Goal: Transaction & Acquisition: Purchase product/service

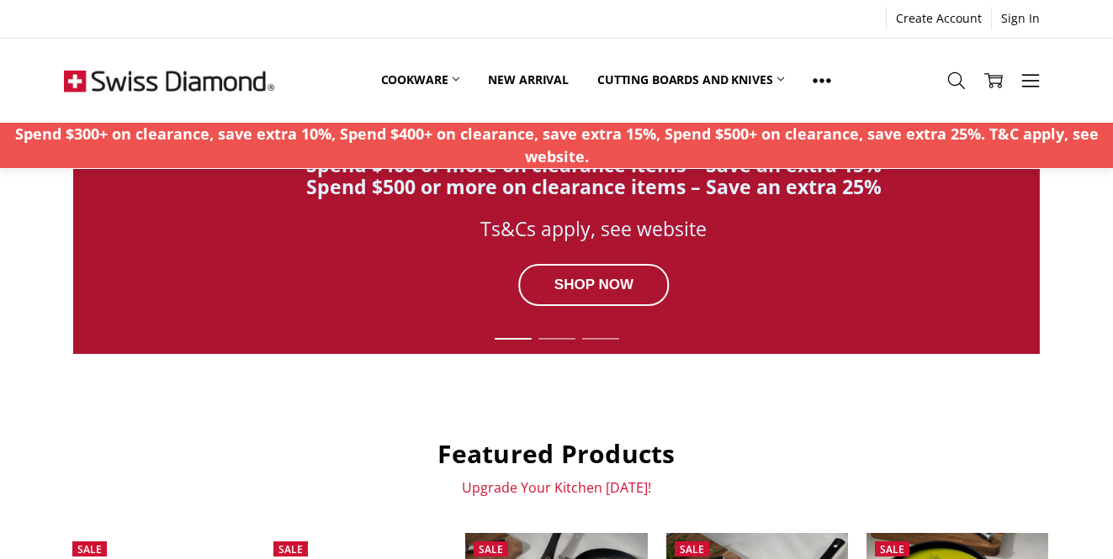
scroll to position [326, 0]
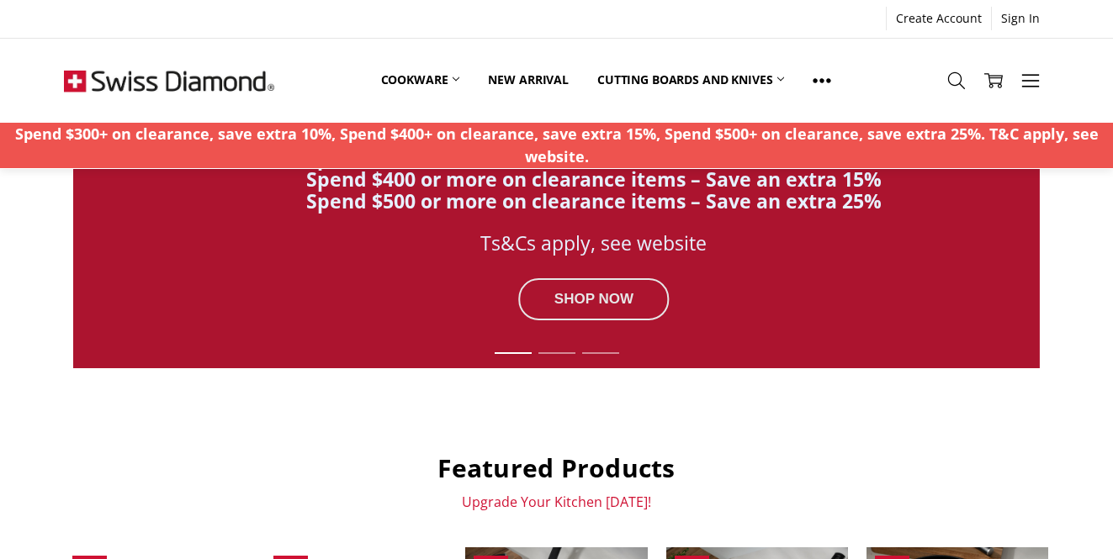
click at [558, 299] on div "SHOP NOW" at bounding box center [593, 299] width 151 height 42
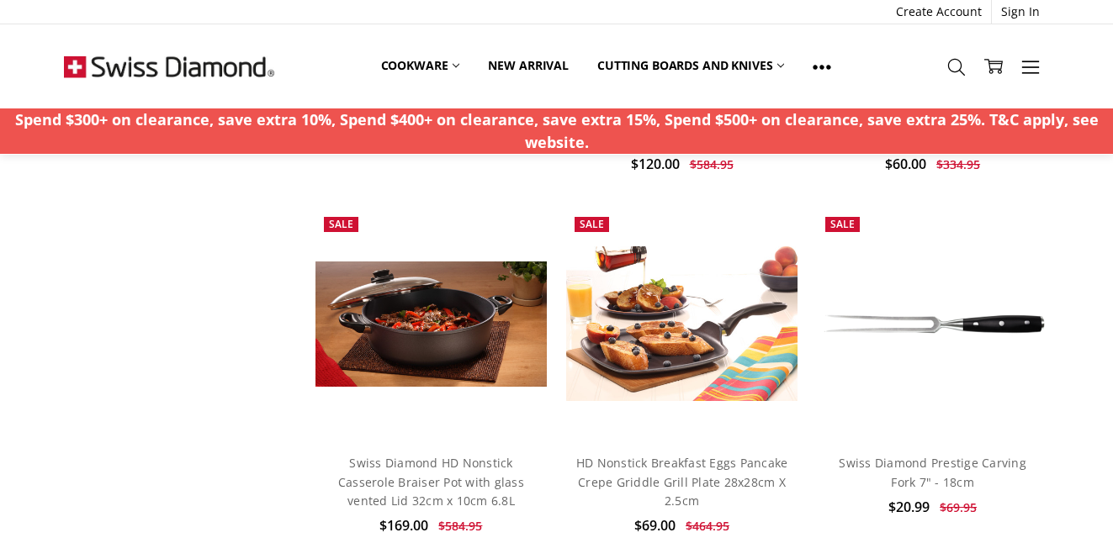
scroll to position [1367, 0]
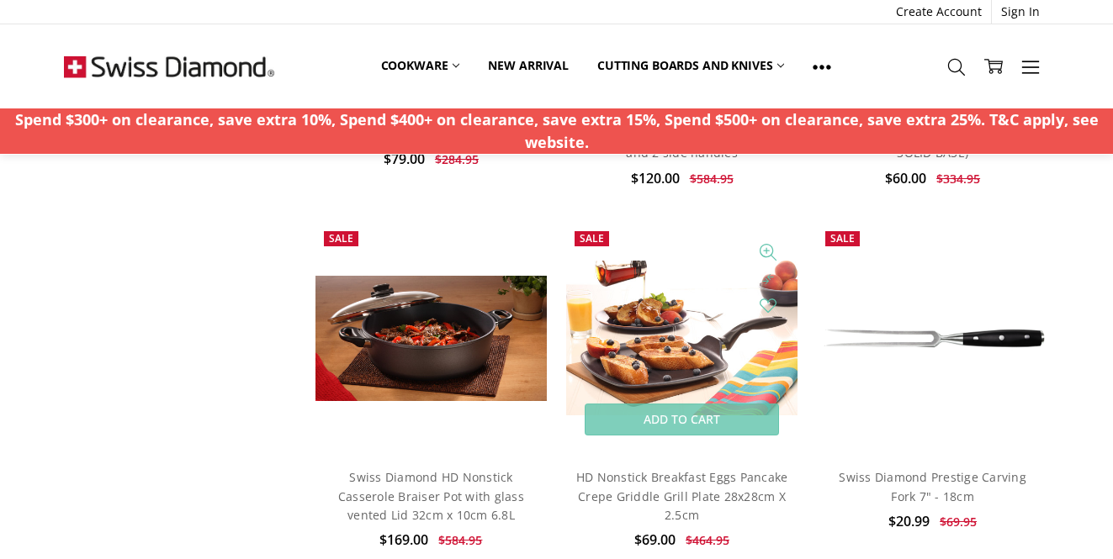
click at [666, 340] on img at bounding box center [682, 338] width 232 height 155
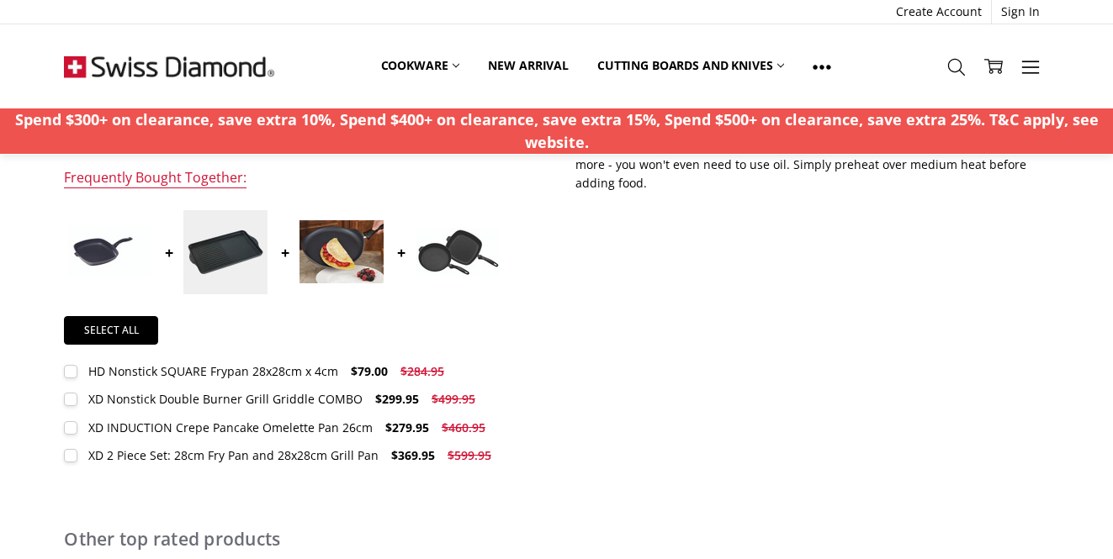
scroll to position [649, 0]
click at [132, 425] on div "XD INDUCTION Crepe Pancake Omelette Pan 26cm" at bounding box center [230, 427] width 284 height 16
click at [130, 426] on div "XD INDUCTION Crepe Pancake Omelette Pan 26cm" at bounding box center [230, 427] width 284 height 16
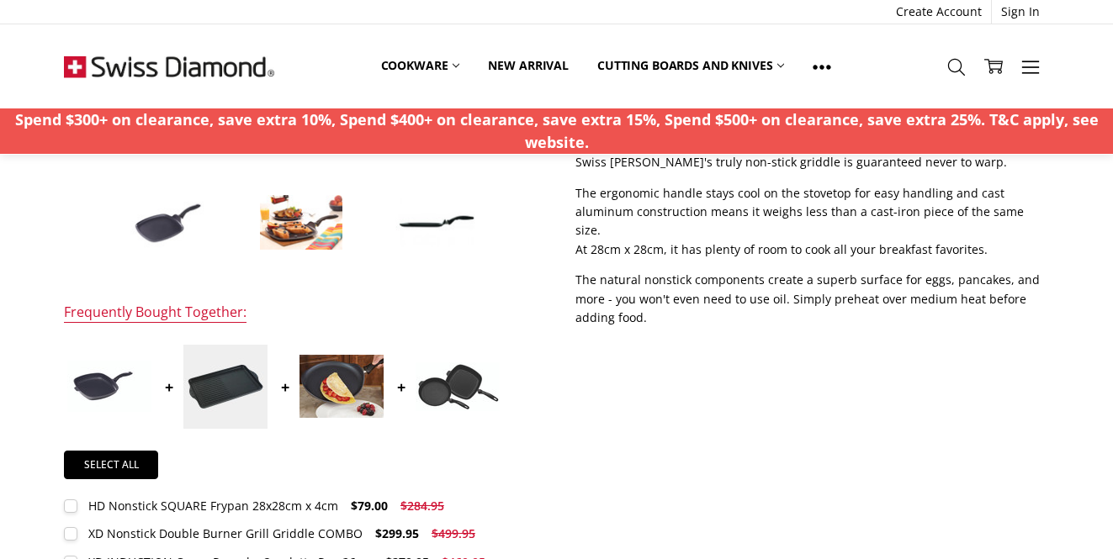
scroll to position [532, 0]
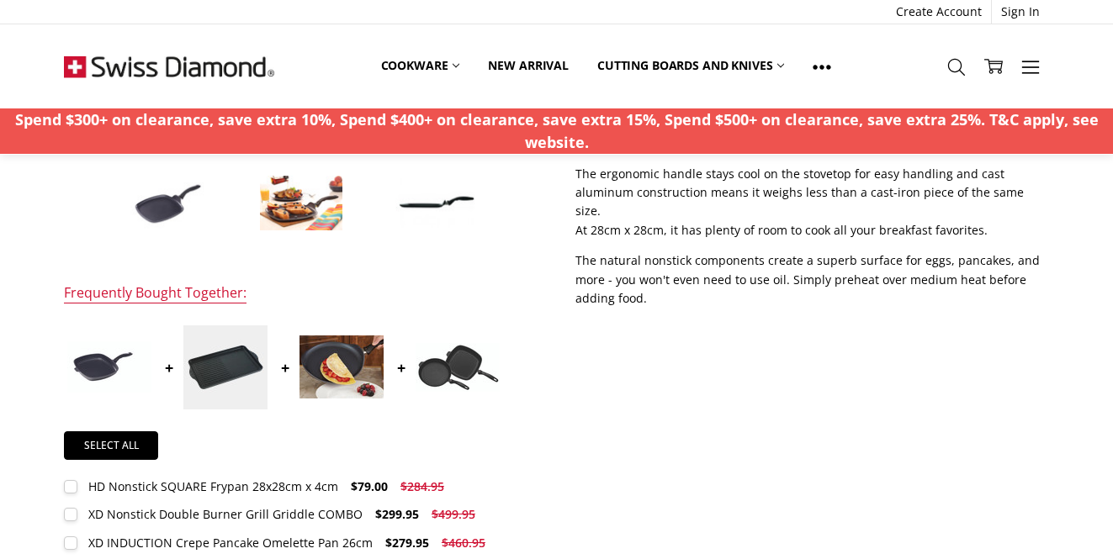
click at [340, 363] on img at bounding box center [341, 367] width 84 height 63
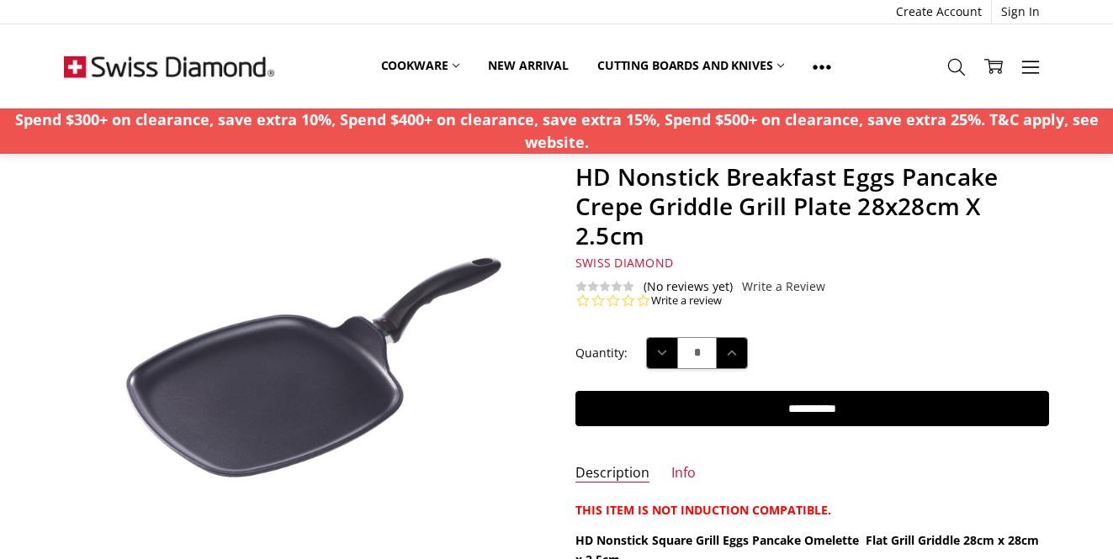
scroll to position [0, 0]
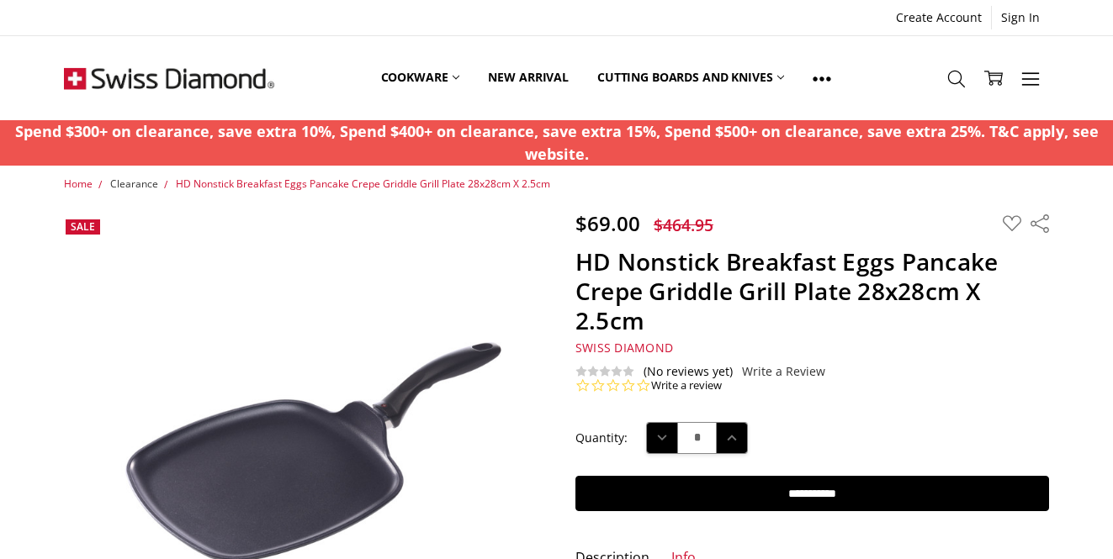
click at [135, 180] on span "Clearance" at bounding box center [134, 184] width 48 height 14
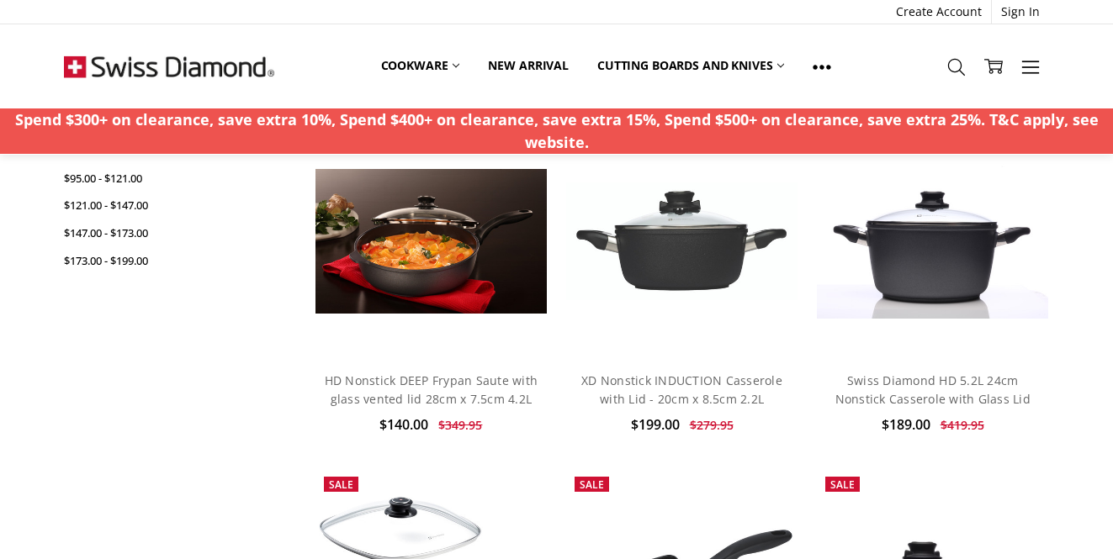
scroll to position [358, 0]
